Goal: Task Accomplishment & Management: Manage account settings

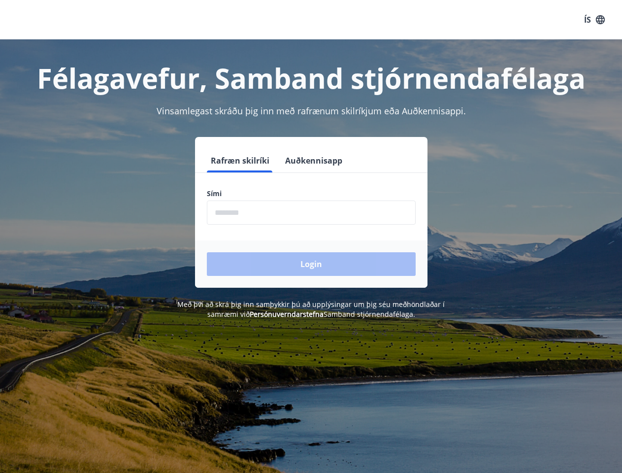
click at [311, 236] on form "Rafræn skilríki Auðkennisapp Sími ​ Login" at bounding box center [311, 218] width 232 height 139
click at [594, 20] on button "ÍS" at bounding box center [594, 20] width 32 height 18
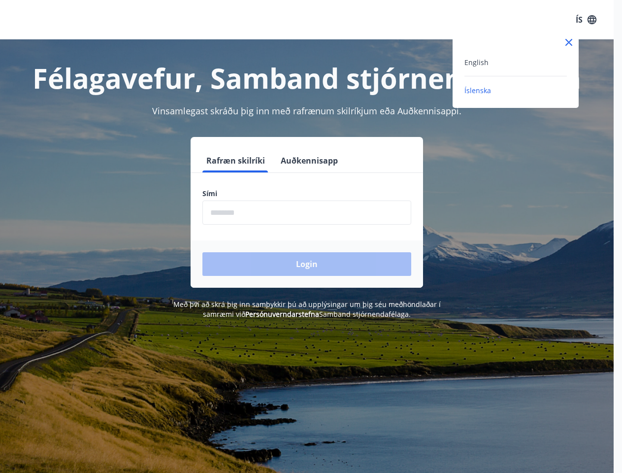
click at [239, 160] on div at bounding box center [311, 236] width 622 height 473
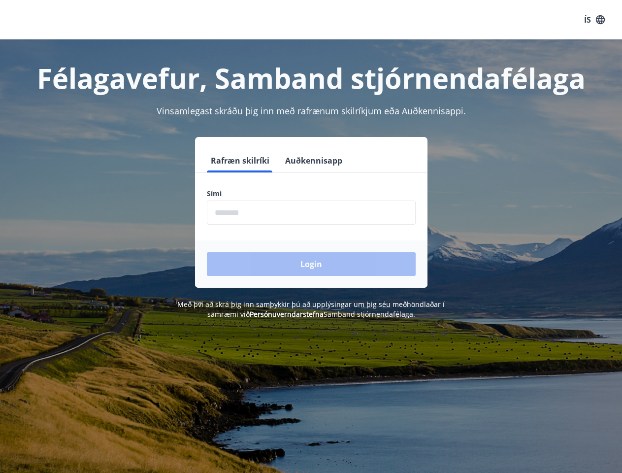
click at [312, 160] on button "Auðkennisapp" at bounding box center [313, 161] width 65 height 24
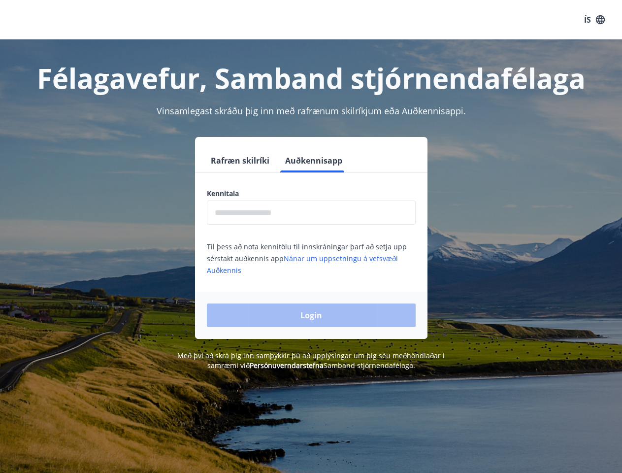
click at [311, 212] on input "text" at bounding box center [311, 212] width 209 height 24
